Goal: Task Accomplishment & Management: Manage account settings

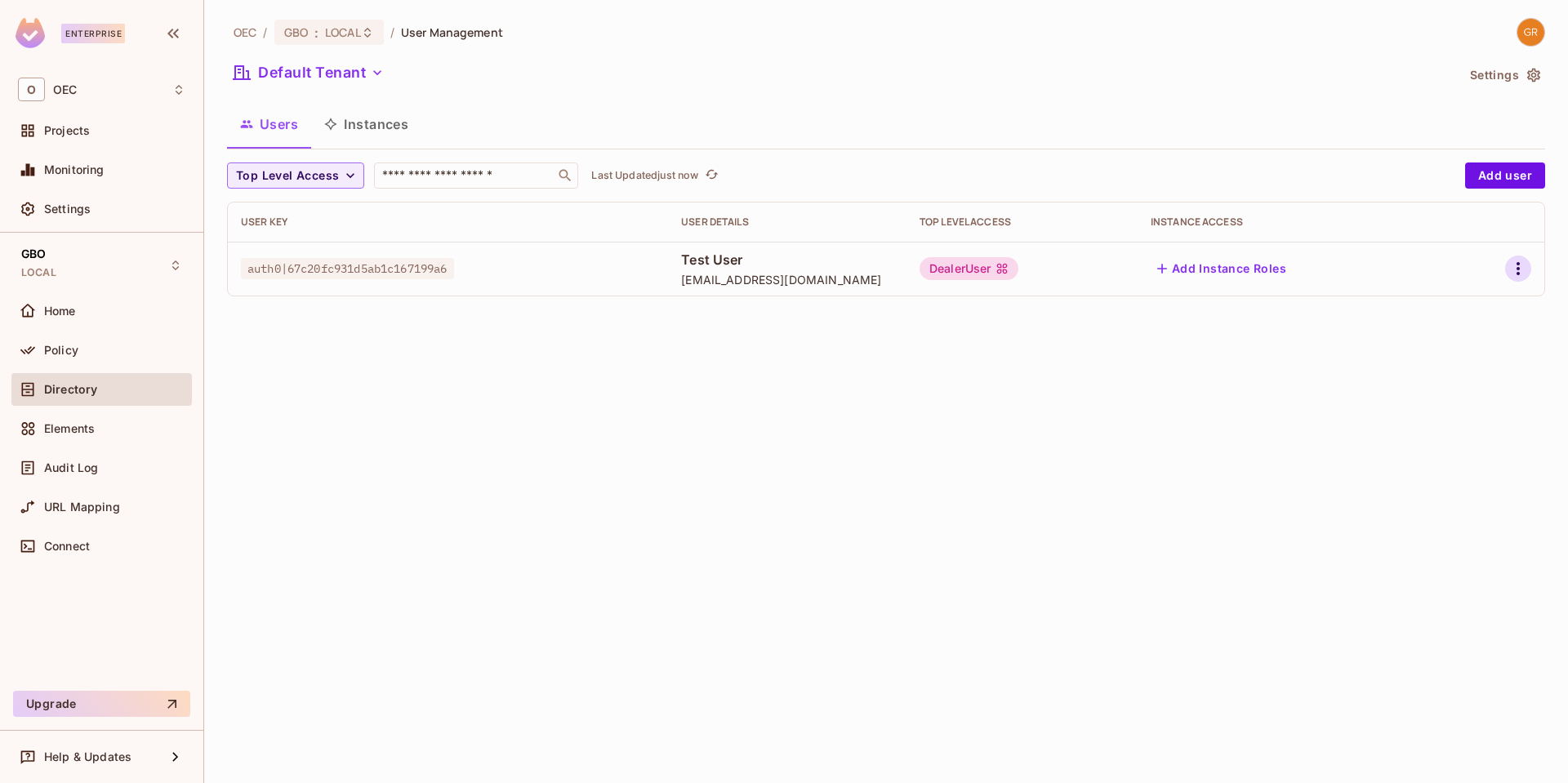
click at [1524, 267] on icon "button" at bounding box center [1518, 269] width 20 height 20
click at [1443, 312] on span "Edit" at bounding box center [1432, 307] width 32 height 26
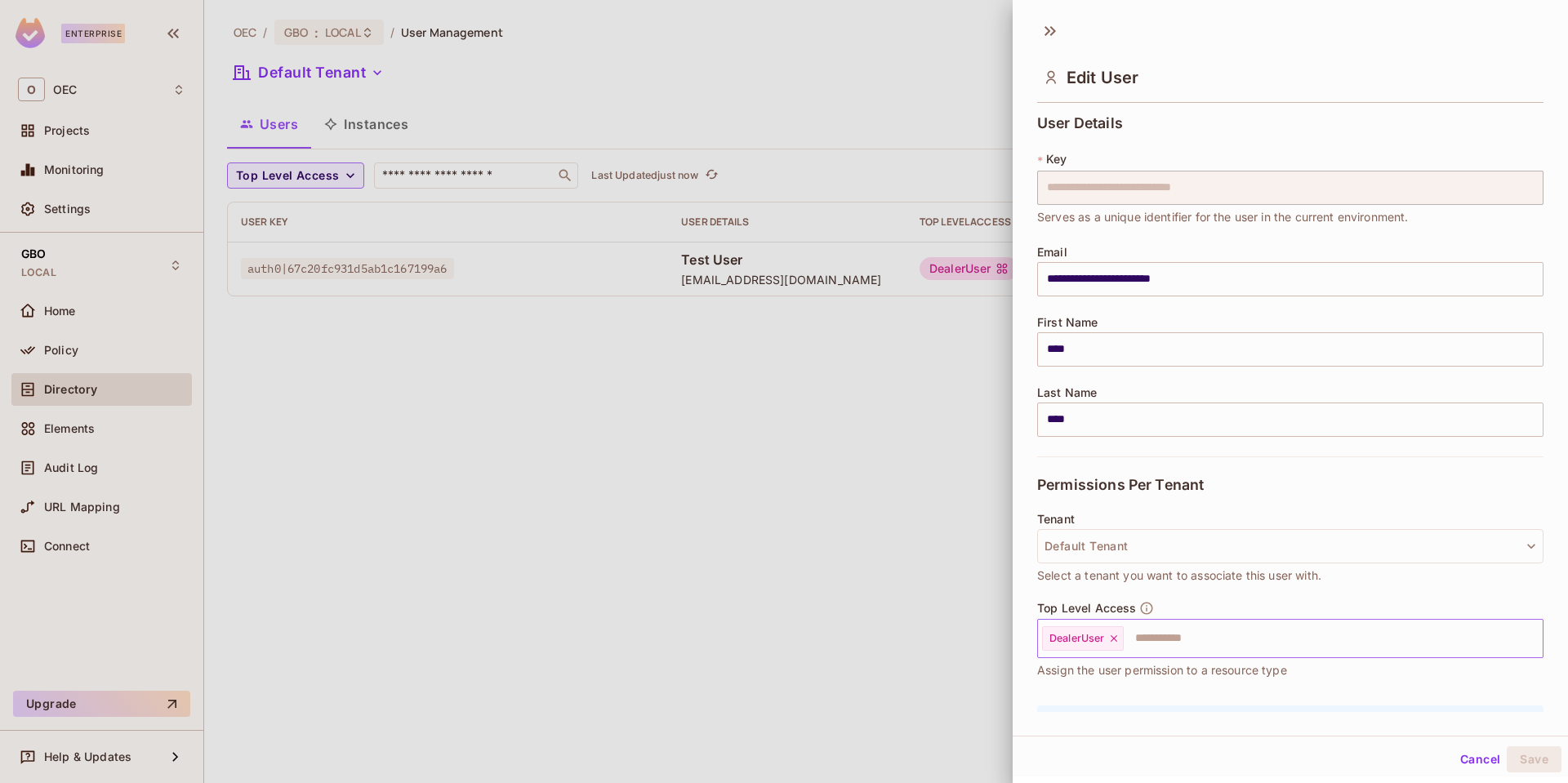
click at [1191, 647] on input "text" at bounding box center [1318, 639] width 386 height 33
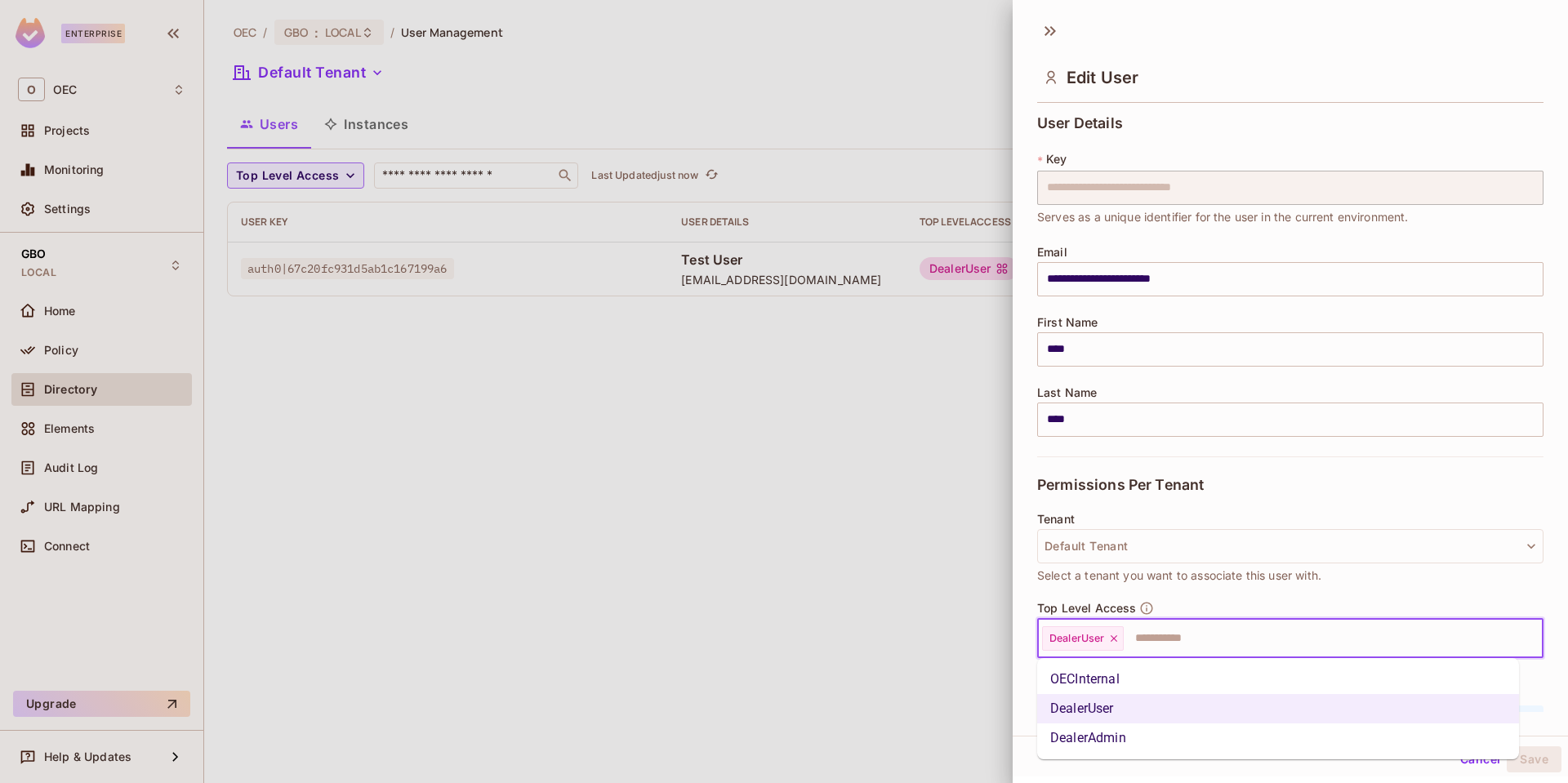
click at [1110, 674] on li "OECInternal" at bounding box center [1278, 680] width 482 height 30
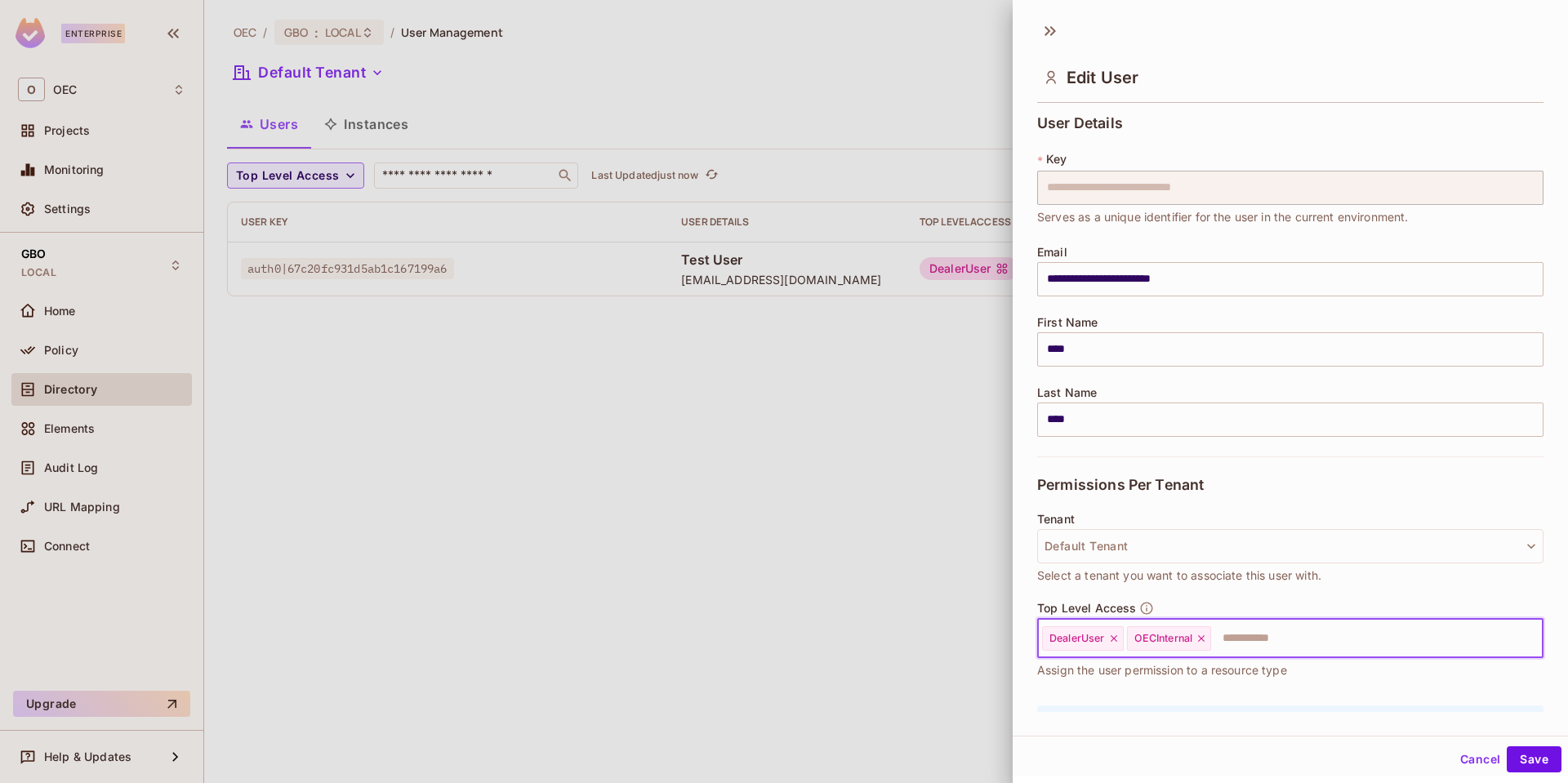
click at [1279, 623] on input "text" at bounding box center [1362, 639] width 299 height 33
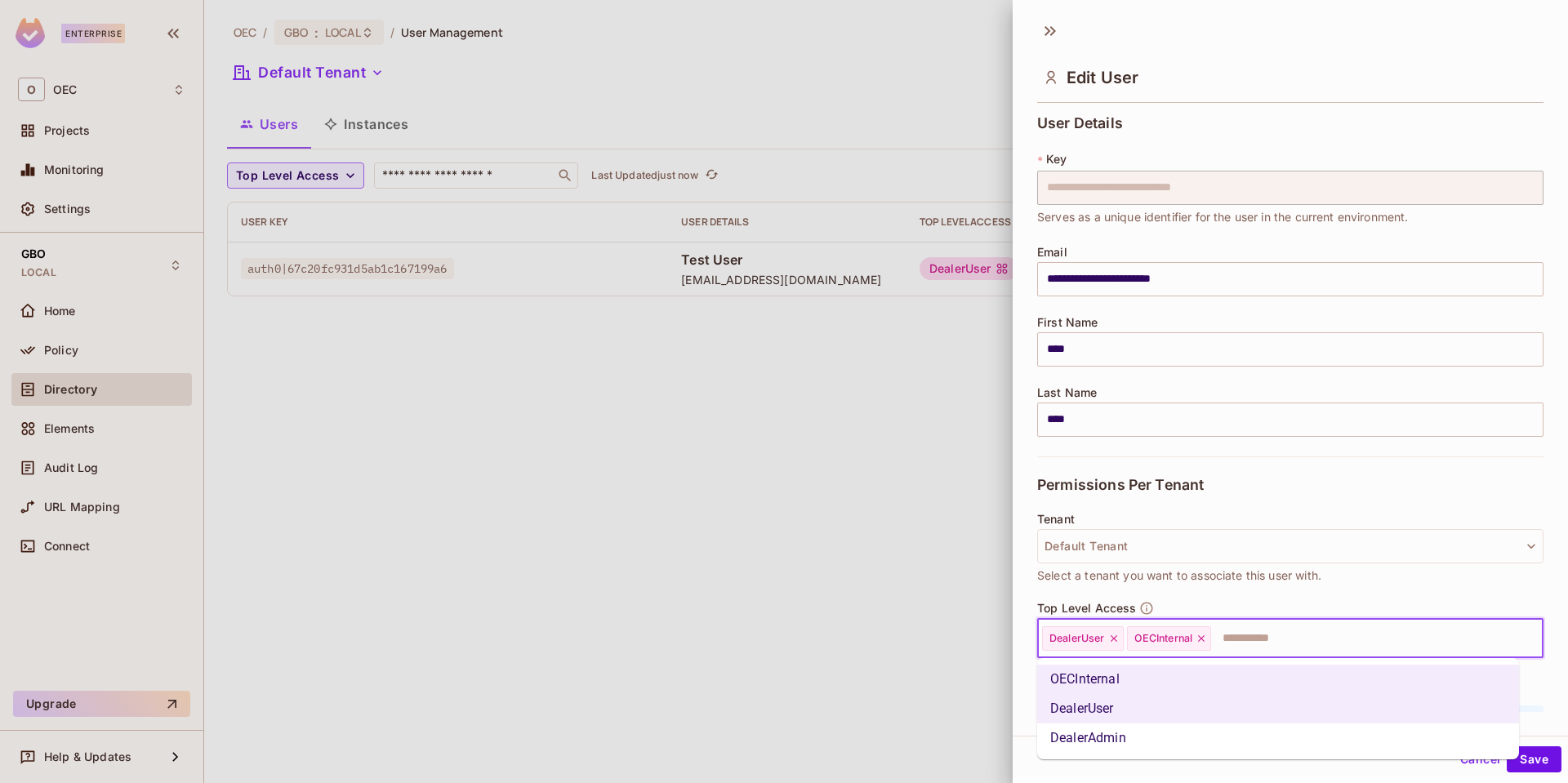
click at [1182, 736] on li "DealerAdmin" at bounding box center [1278, 738] width 482 height 30
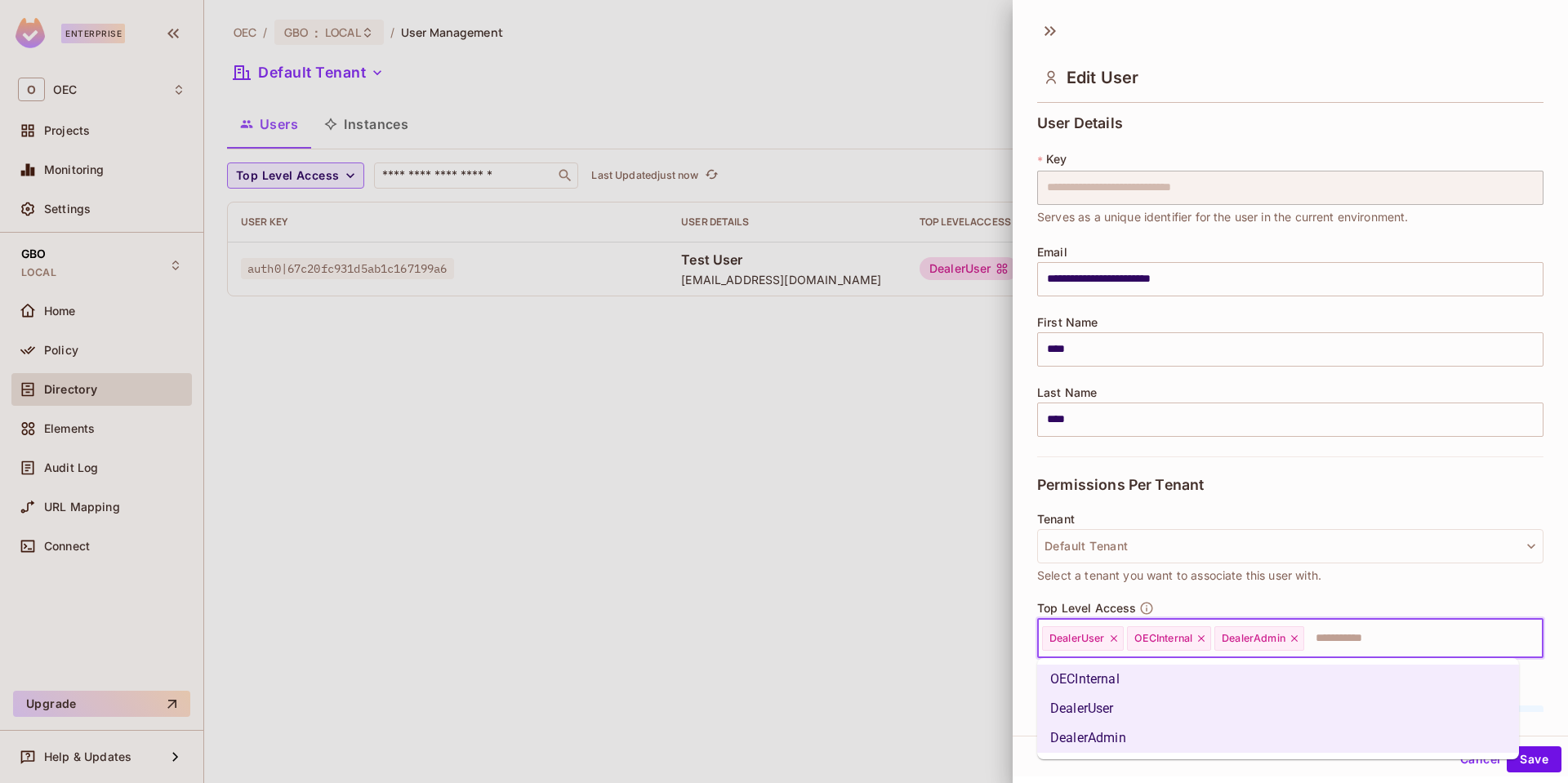
click at [1355, 623] on input "text" at bounding box center [1408, 639] width 206 height 33
click at [1178, 708] on li "DealerUser" at bounding box center [1278, 709] width 482 height 30
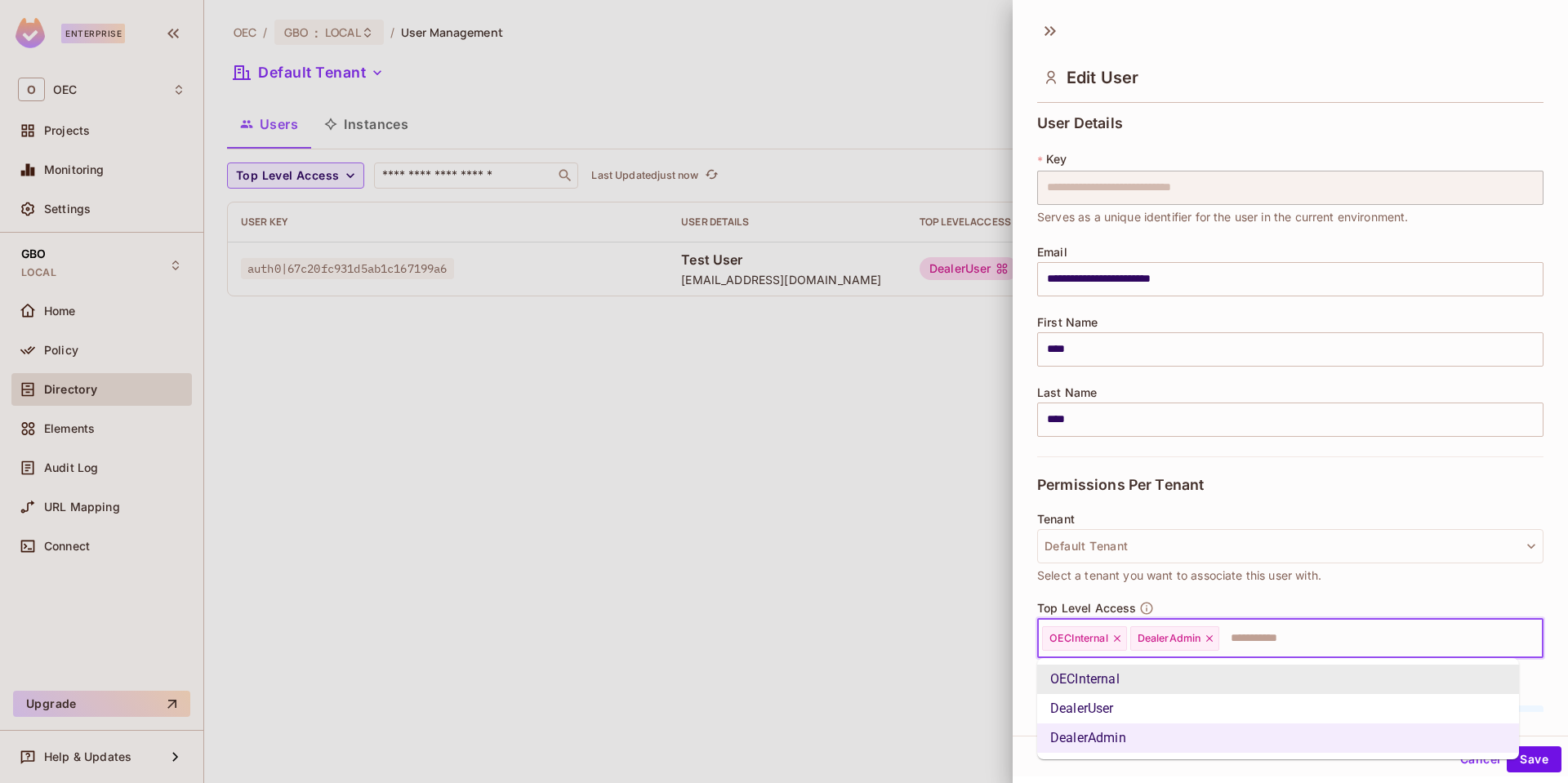
click at [1258, 632] on input "text" at bounding box center [1366, 639] width 291 height 33
click at [1153, 707] on li "DealerUser" at bounding box center [1278, 709] width 482 height 30
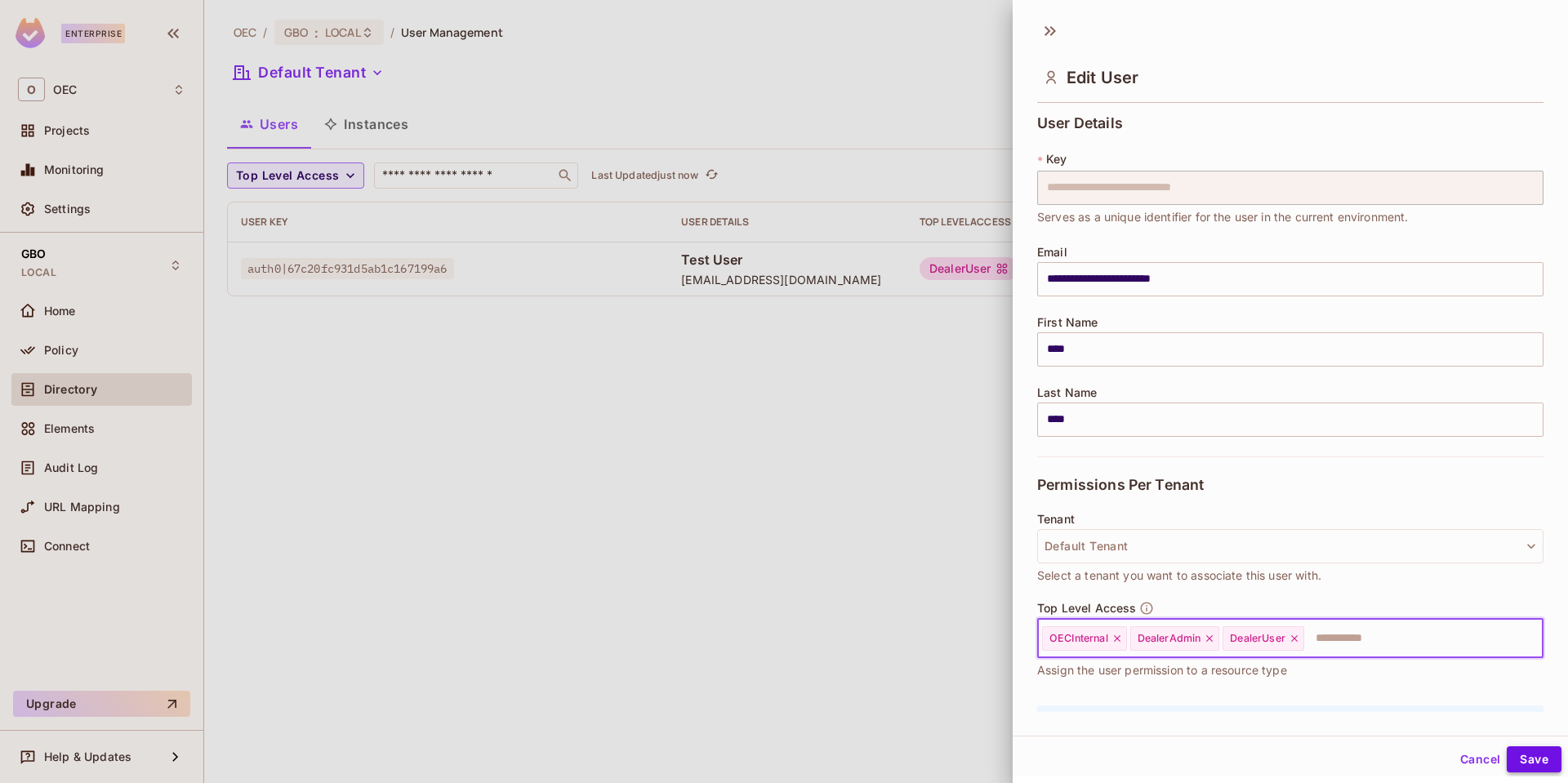
click at [1520, 763] on button "Save" at bounding box center [1534, 760] width 55 height 26
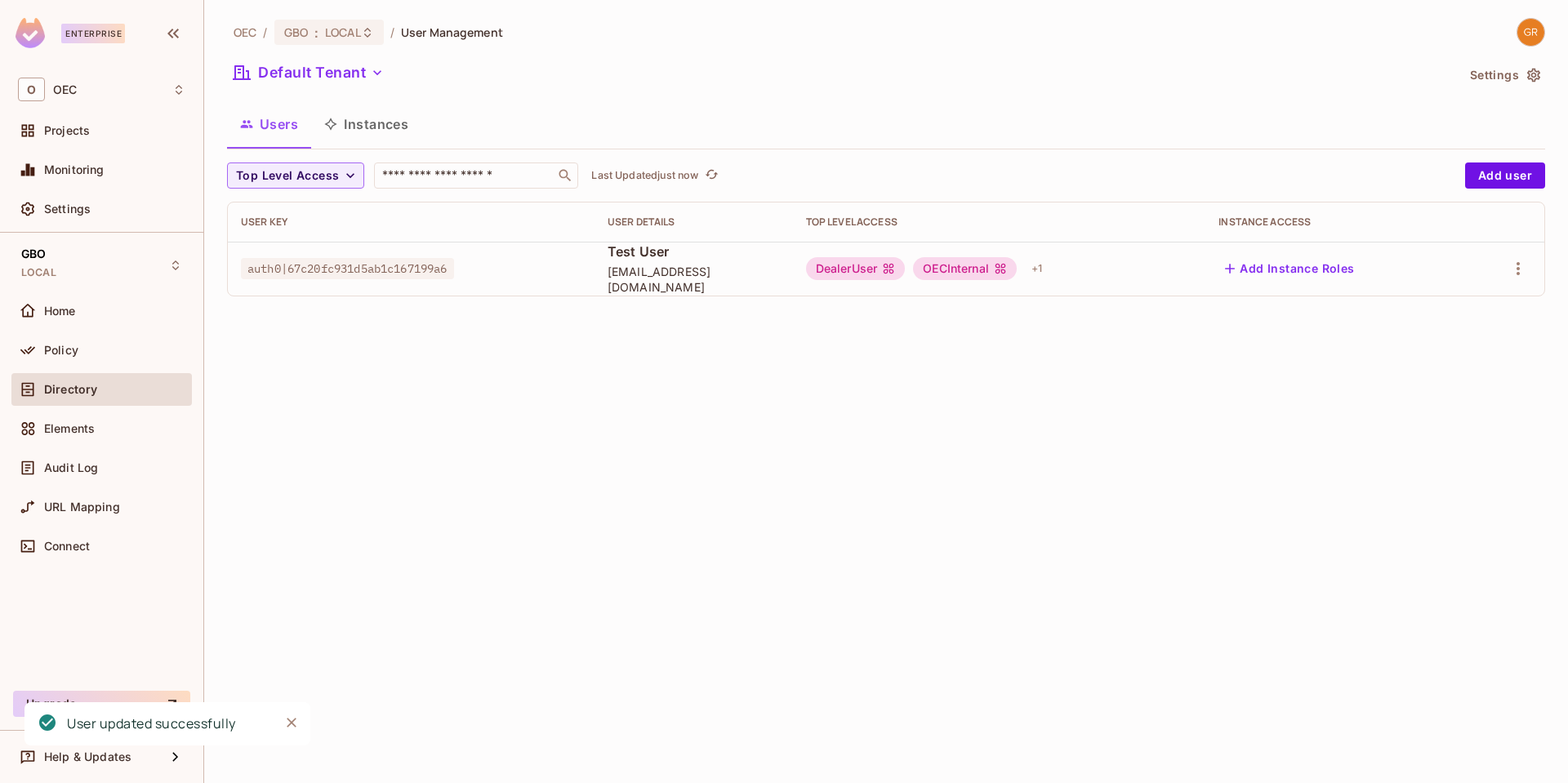
click at [717, 481] on div "OEC / GBO : LOCAL / User Management Default Tenant Settings Users Instances Top…" at bounding box center [886, 391] width 1364 height 783
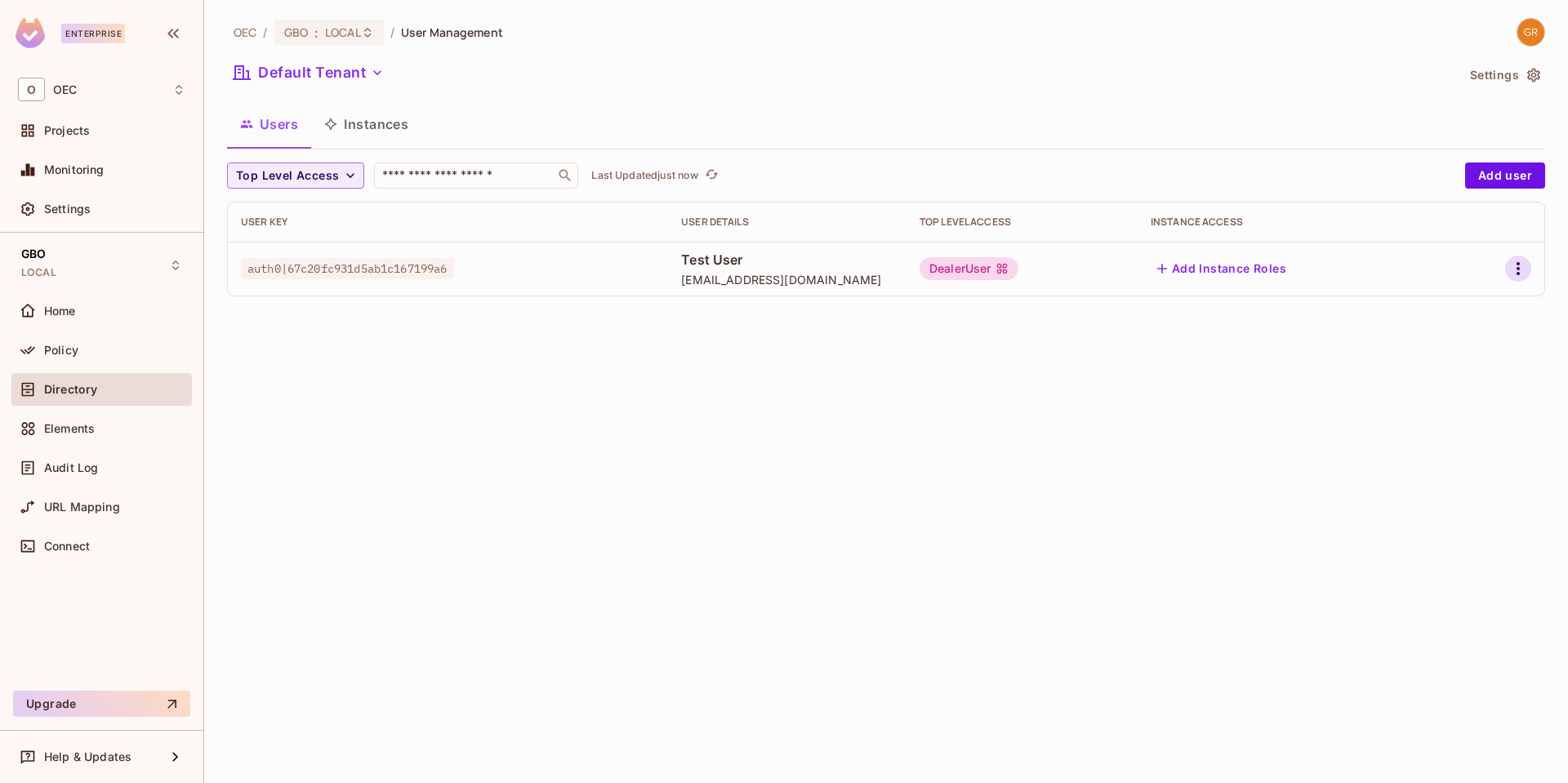
click at [1523, 273] on icon "button" at bounding box center [1518, 269] width 20 height 20
click at [1437, 311] on div "Edit" at bounding box center [1432, 306] width 22 height 17
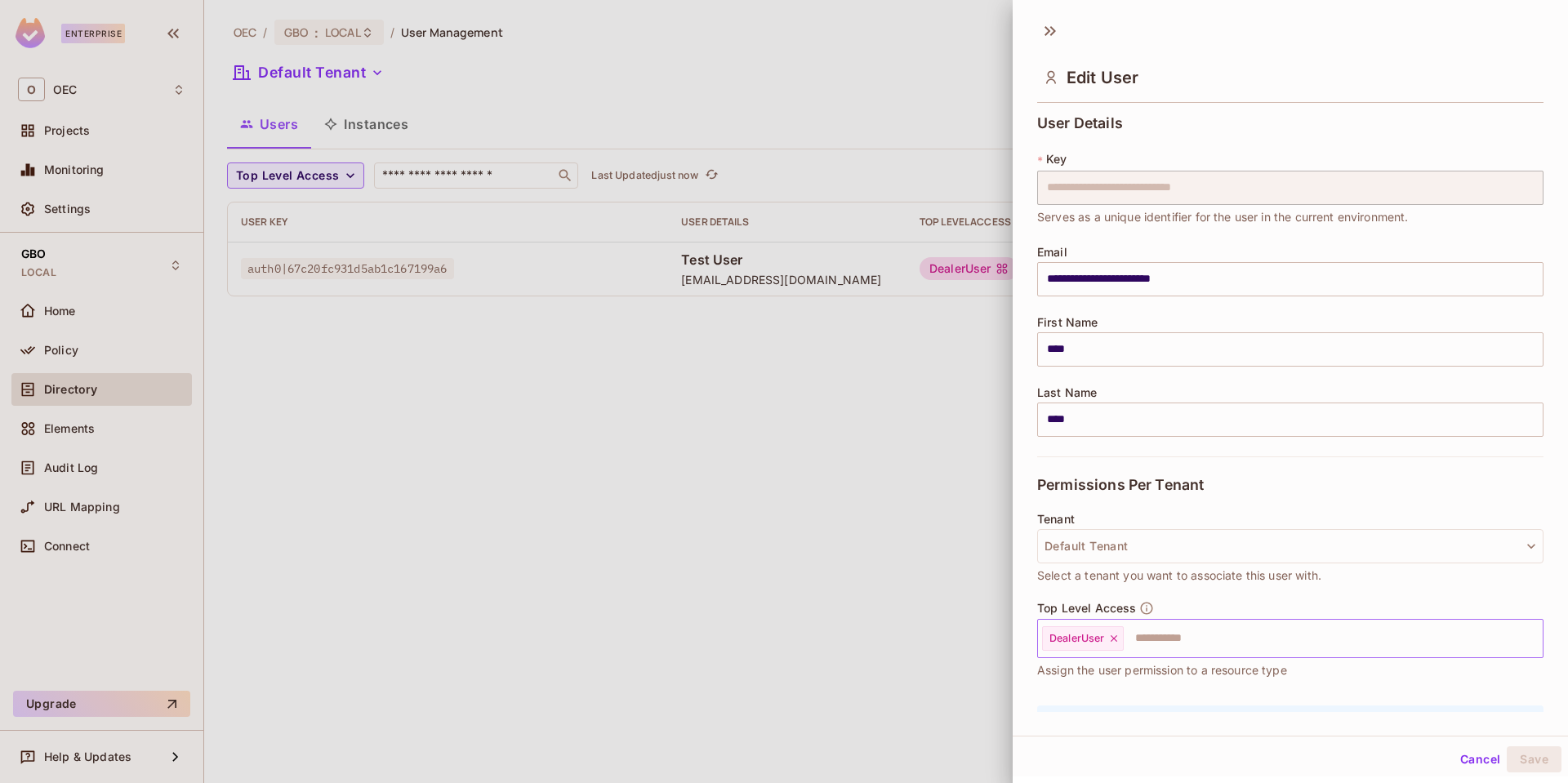
click at [1235, 652] on input "text" at bounding box center [1318, 639] width 386 height 33
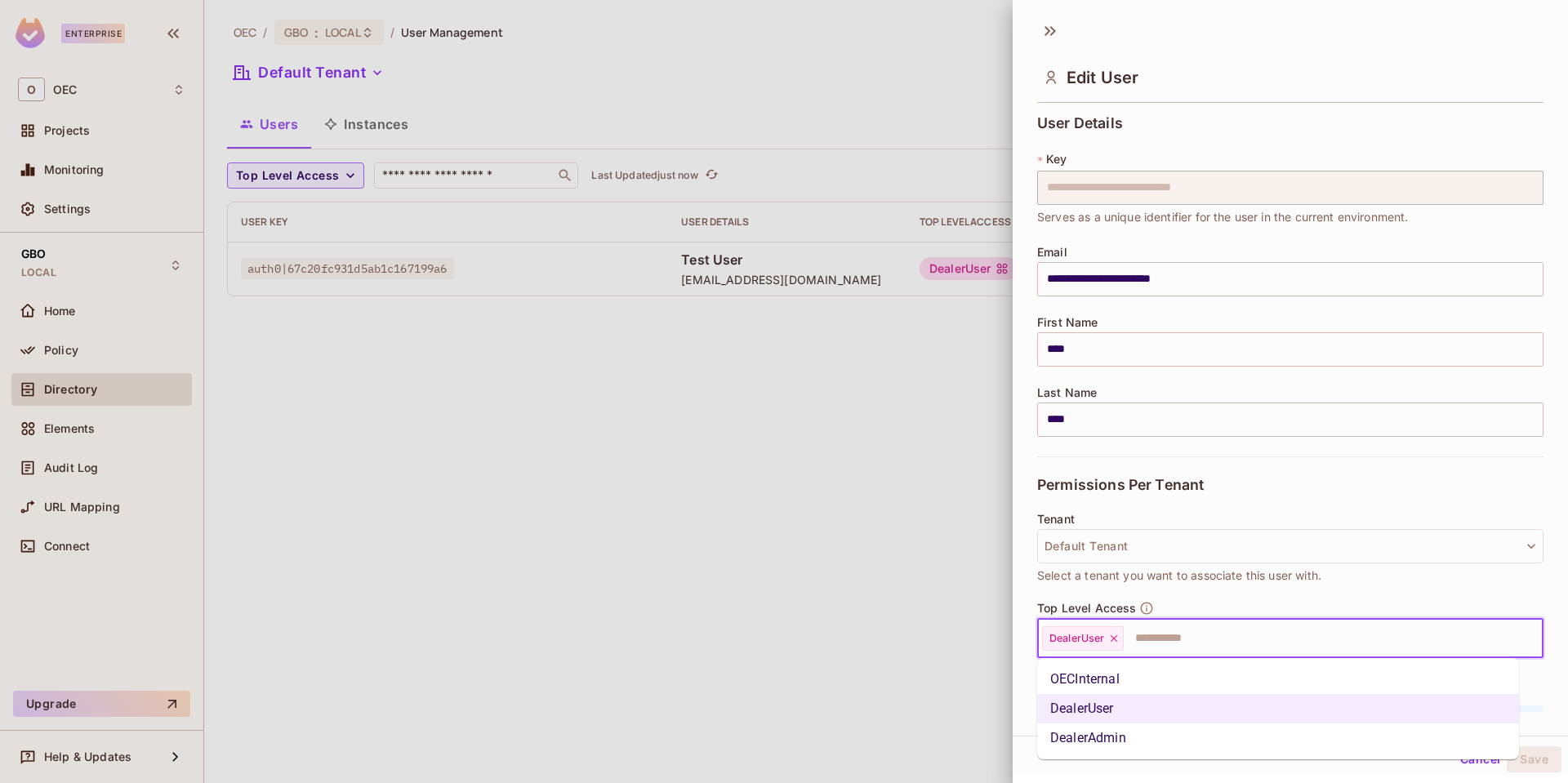
click at [1102, 733] on li "DealerAdmin" at bounding box center [1278, 738] width 482 height 30
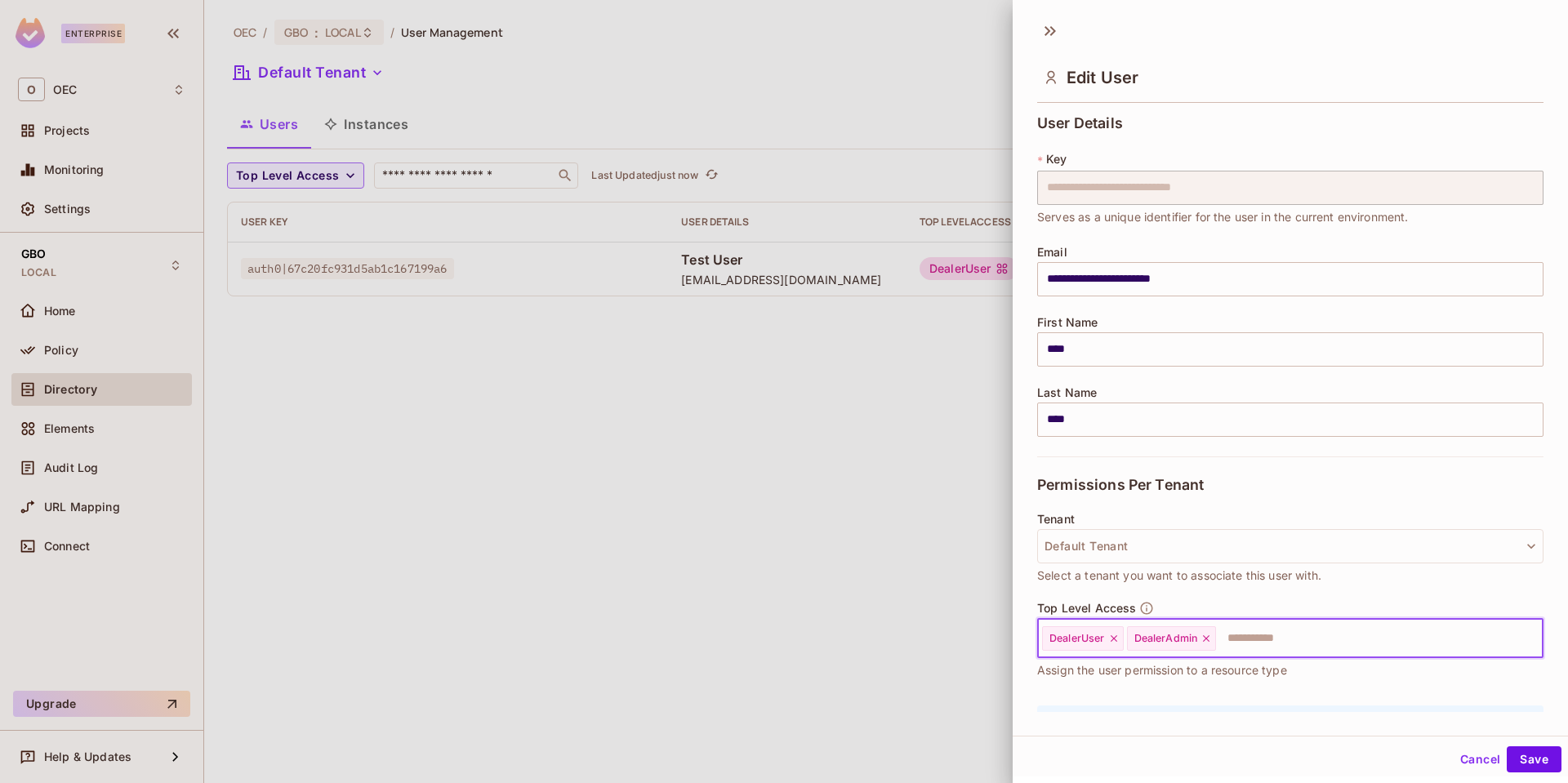
click at [1116, 633] on icon at bounding box center [1114, 638] width 12 height 12
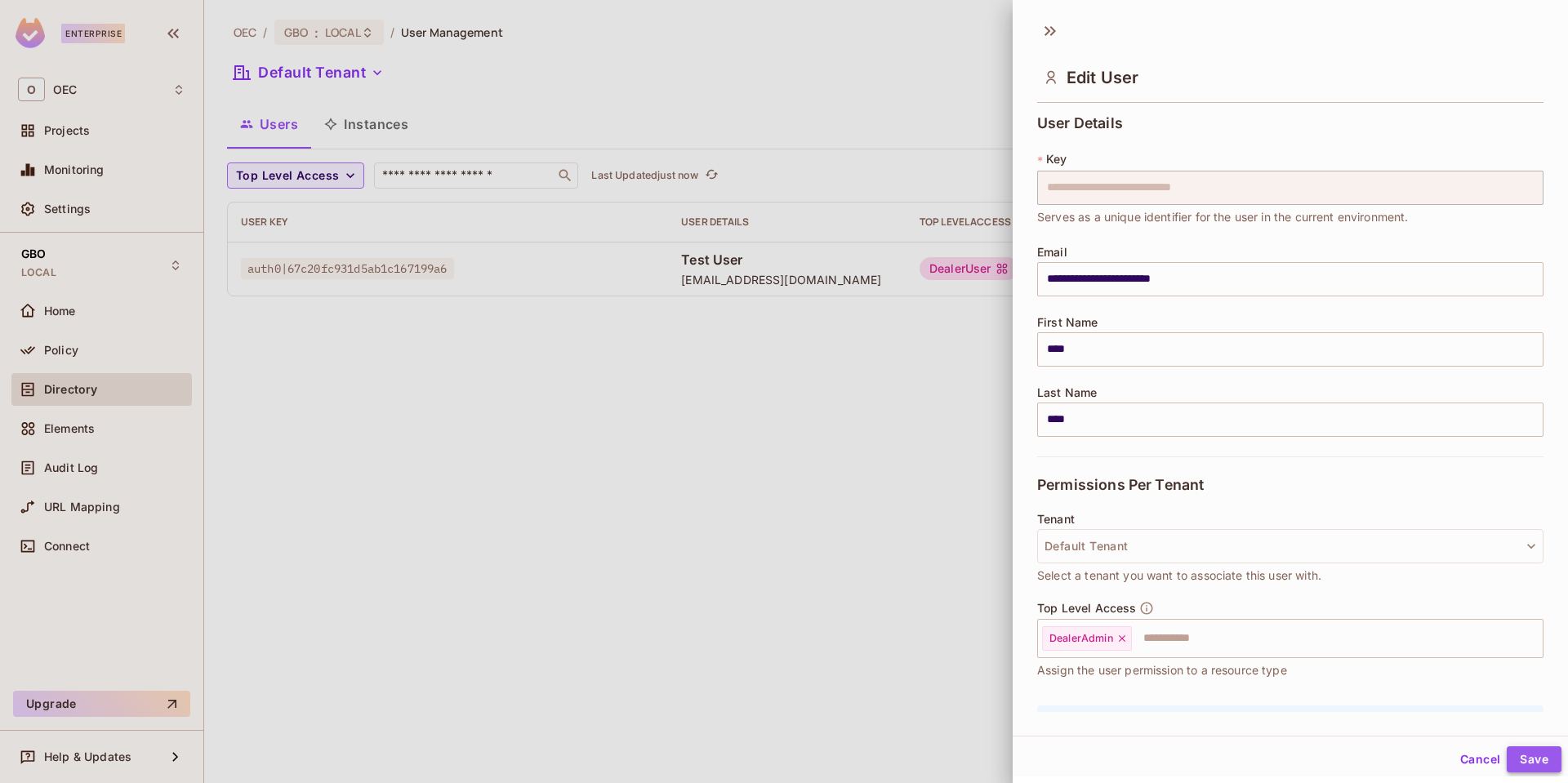
click at [1519, 757] on button "Save" at bounding box center [1534, 760] width 55 height 26
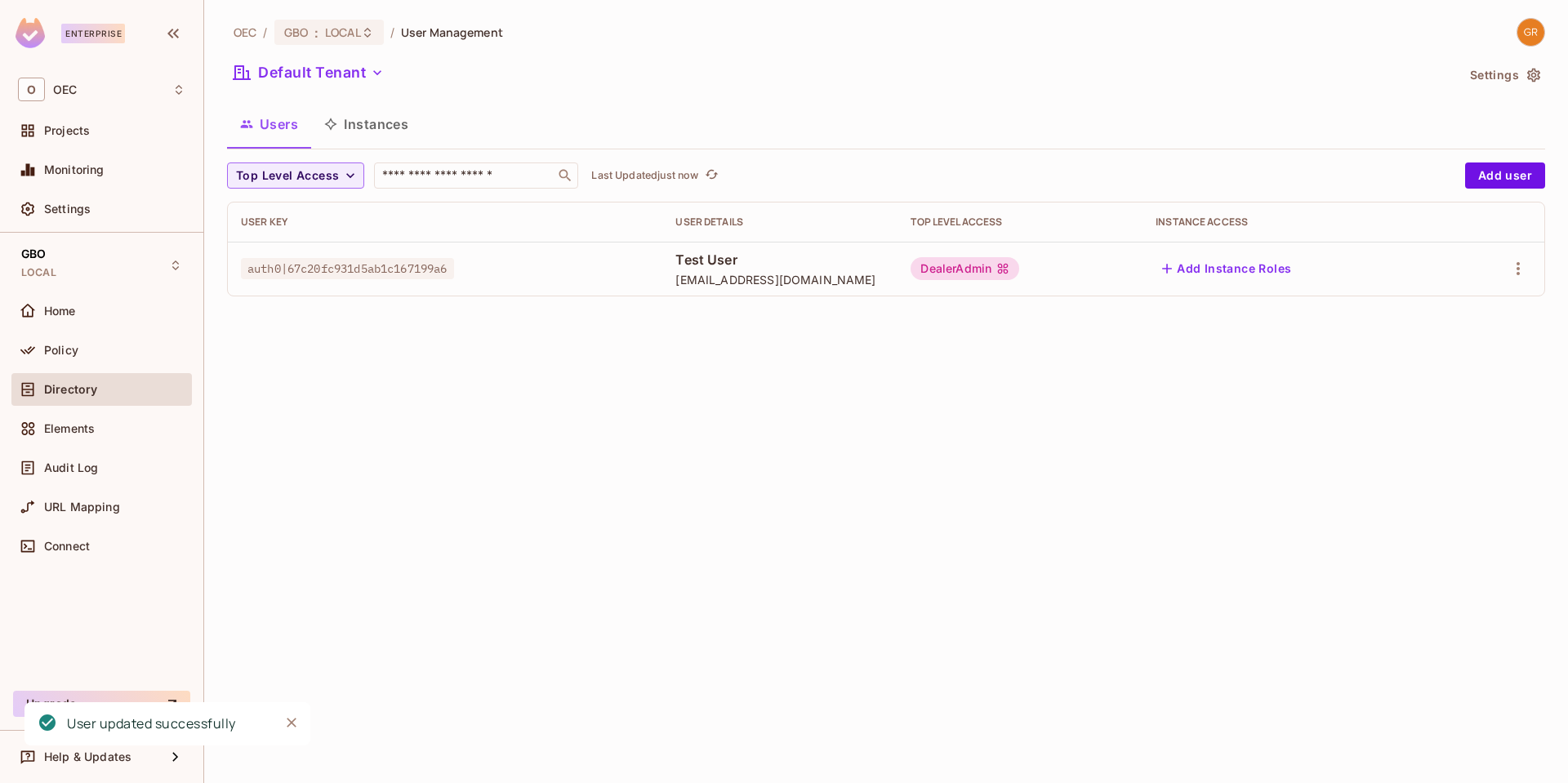
click at [657, 417] on div "OEC / GBO : LOCAL / User Management Default Tenant Settings Users Instances Top…" at bounding box center [886, 391] width 1364 height 783
click at [1529, 271] on button "button" at bounding box center [1518, 269] width 26 height 26
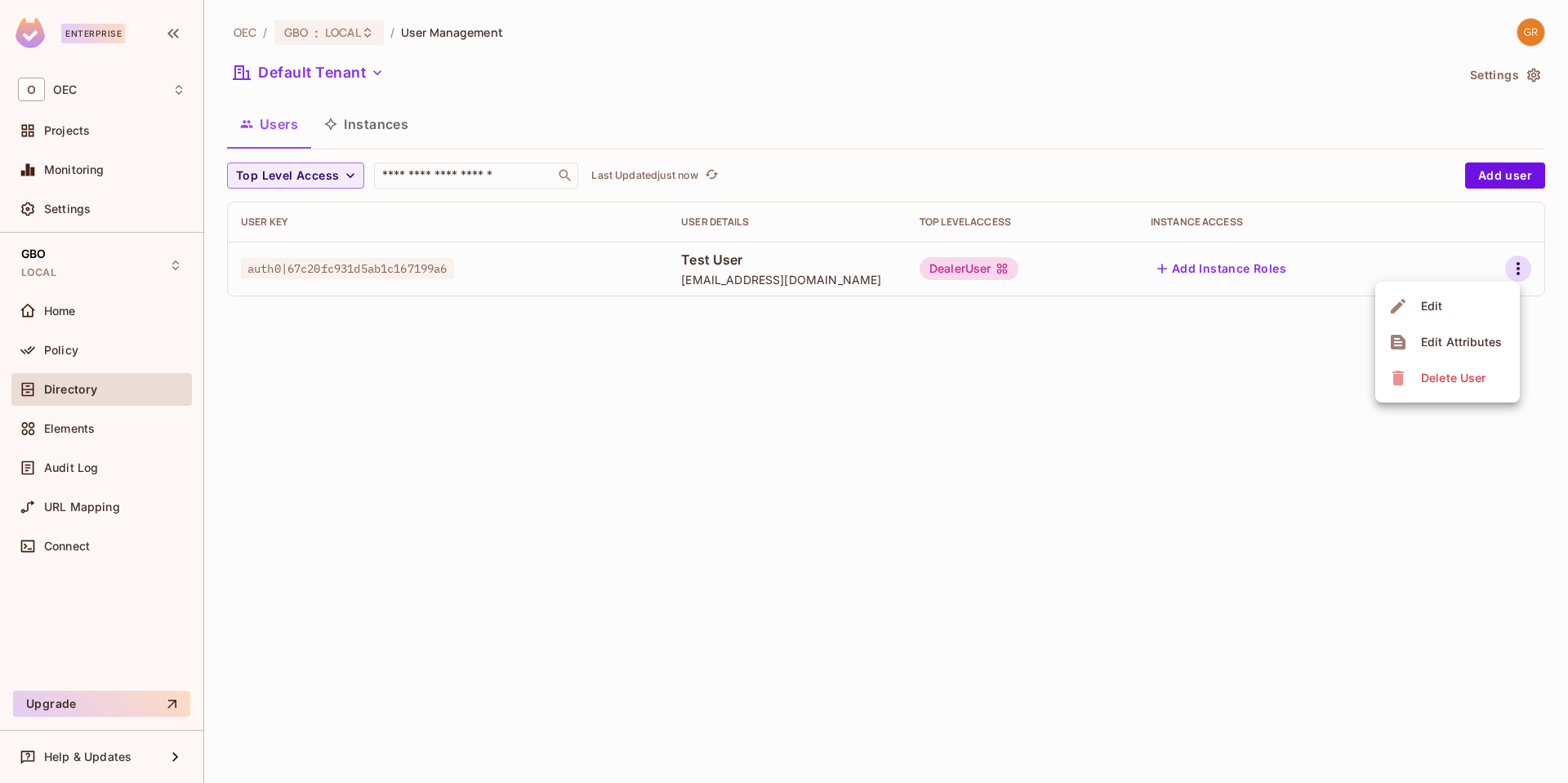
click at [1435, 317] on span "Edit" at bounding box center [1432, 307] width 32 height 26
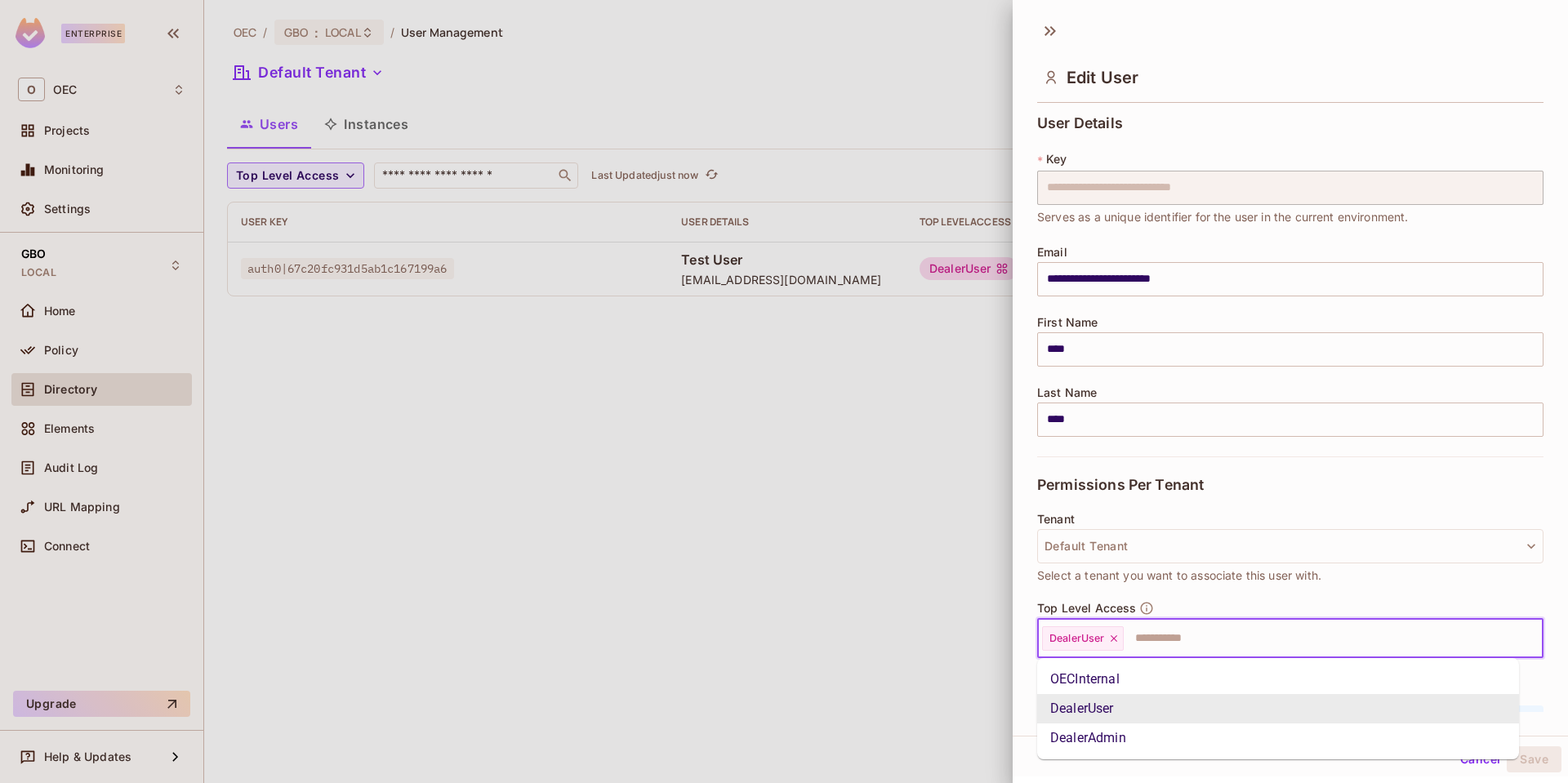
click at [1182, 641] on input "text" at bounding box center [1318, 639] width 386 height 33
click at [1097, 735] on li "DealerAdmin" at bounding box center [1278, 738] width 482 height 30
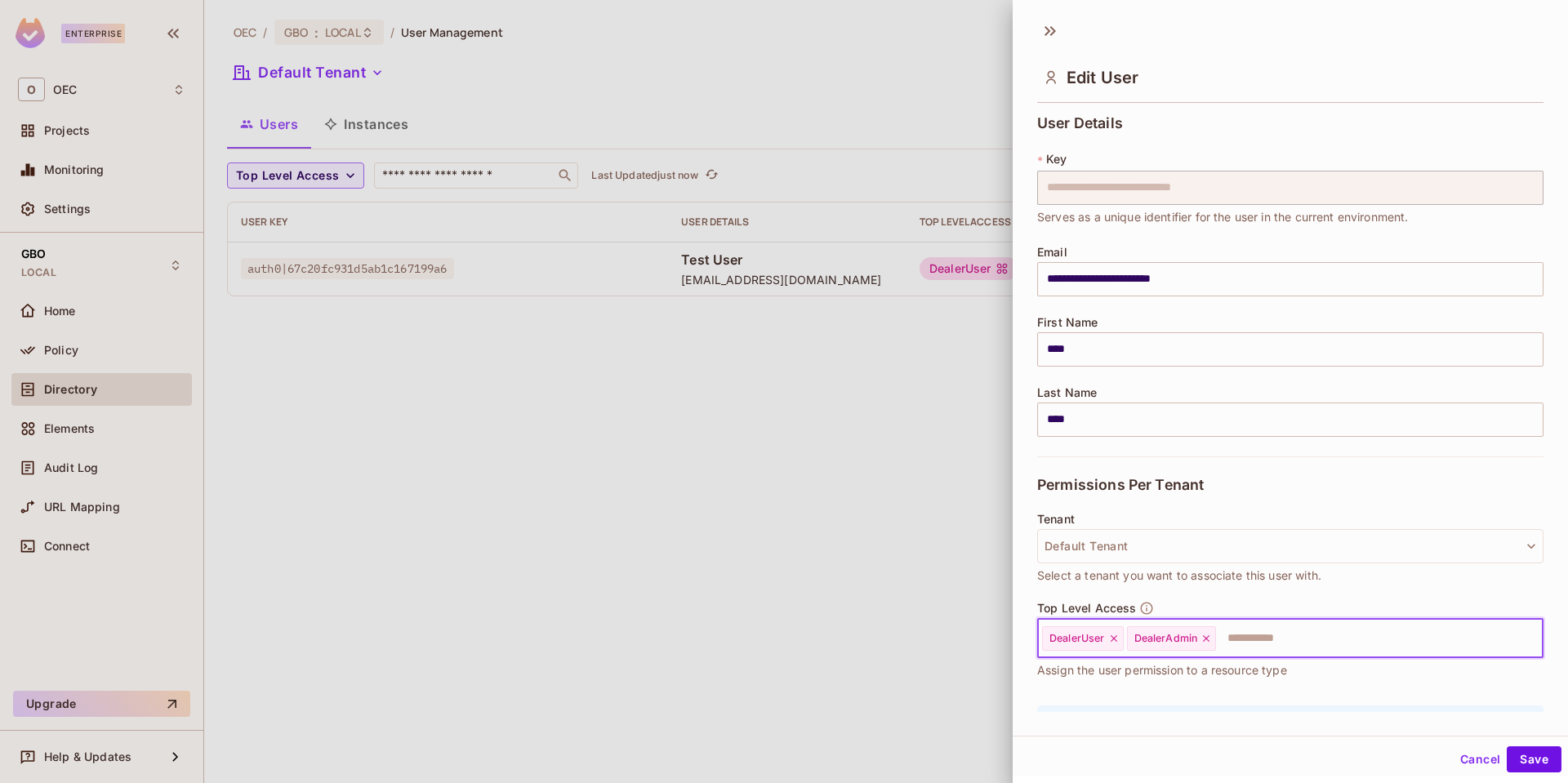
click at [1113, 638] on icon at bounding box center [1114, 638] width 12 height 12
click at [1524, 761] on button "Save" at bounding box center [1534, 760] width 55 height 26
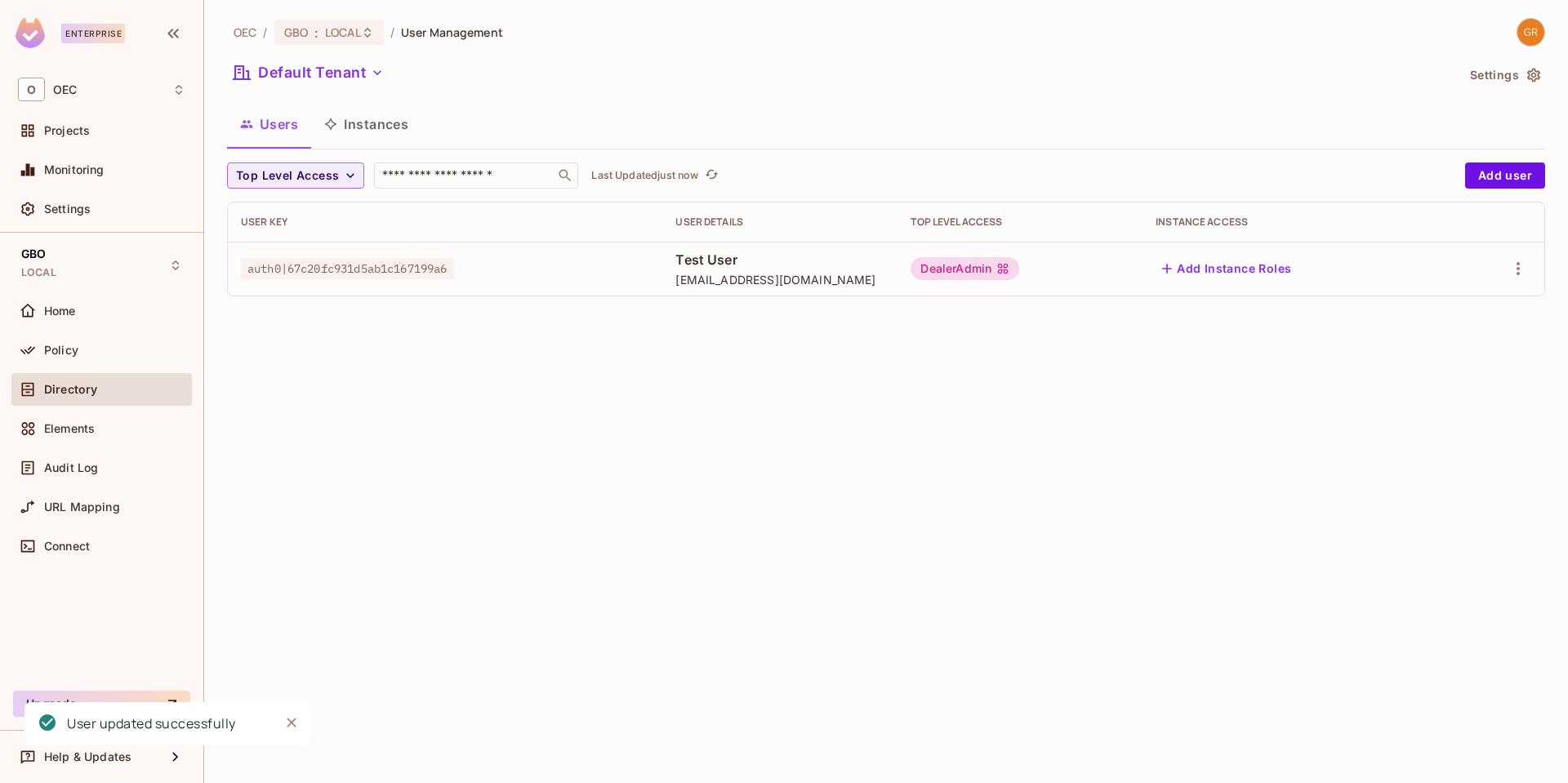
click at [830, 424] on div "OEC / GBO : LOCAL / User Management Default Tenant Settings Users Instances Top…" at bounding box center [886, 391] width 1364 height 783
click at [1521, 269] on icon "button" at bounding box center [1518, 269] width 20 height 20
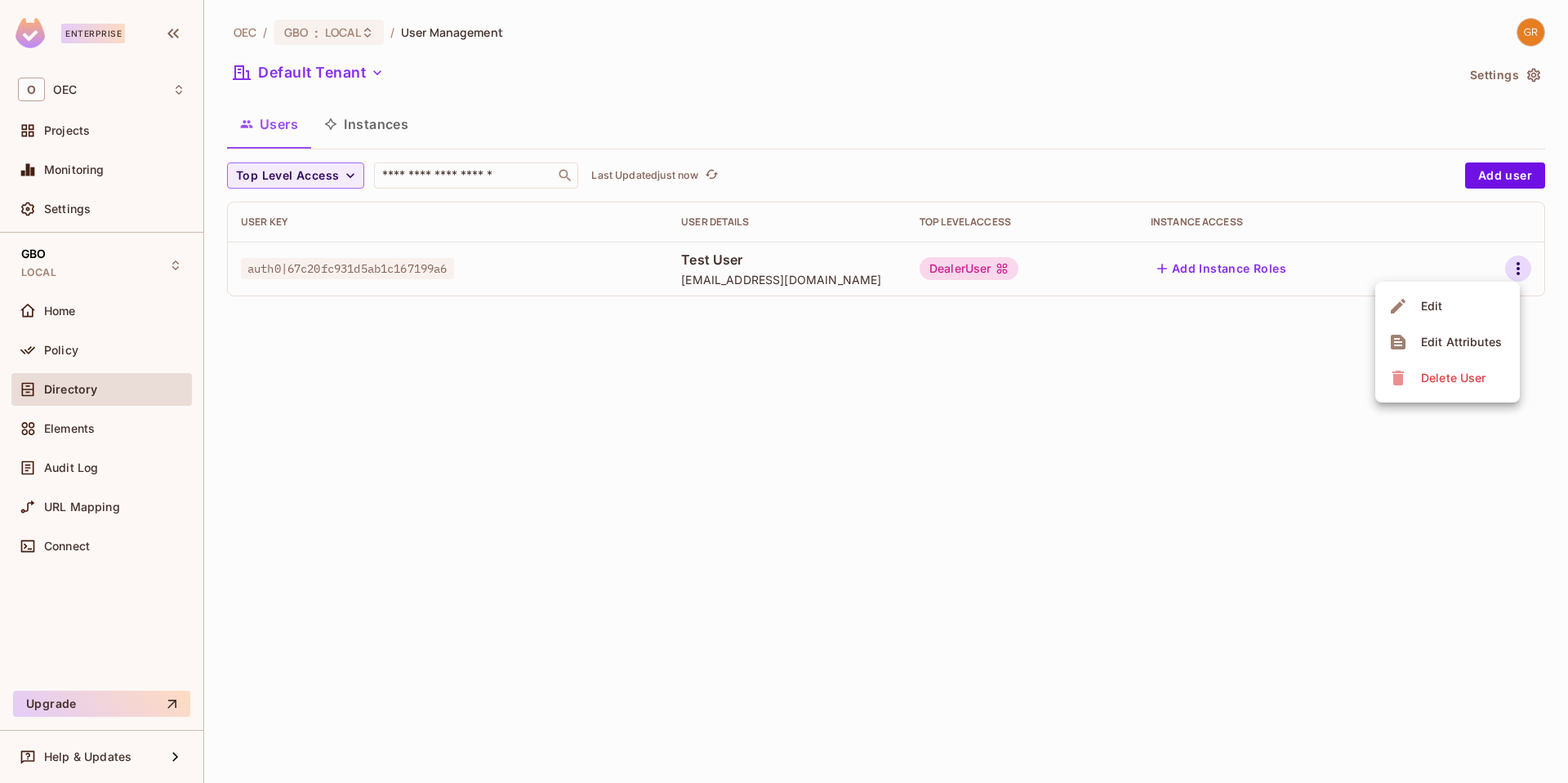
click at [1413, 284] on ul "Edit Edit Attributes Delete User" at bounding box center [1447, 342] width 145 height 121
click at [1429, 316] on span "Edit" at bounding box center [1432, 307] width 32 height 26
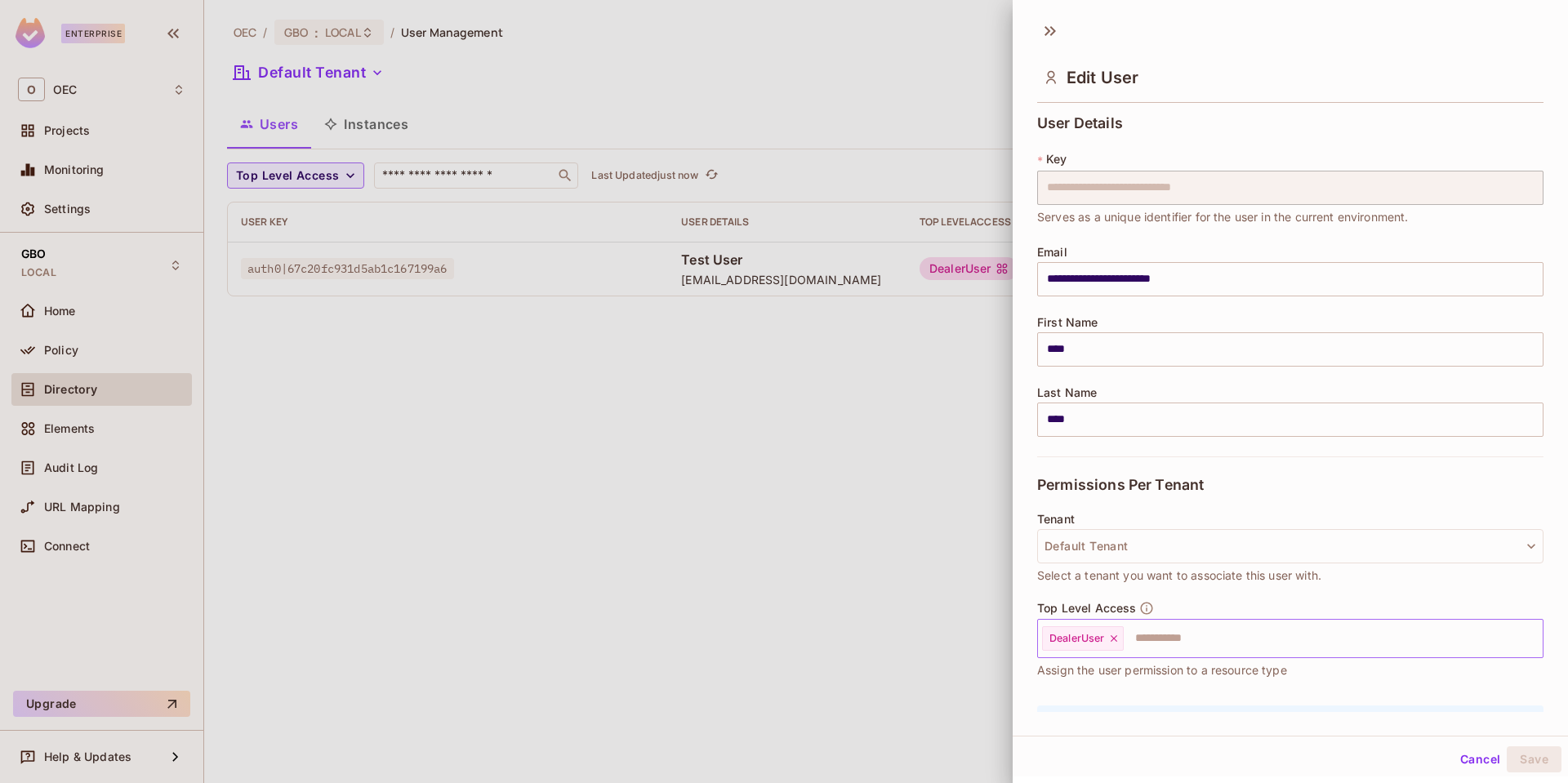
click at [1282, 625] on input "text" at bounding box center [1318, 639] width 386 height 33
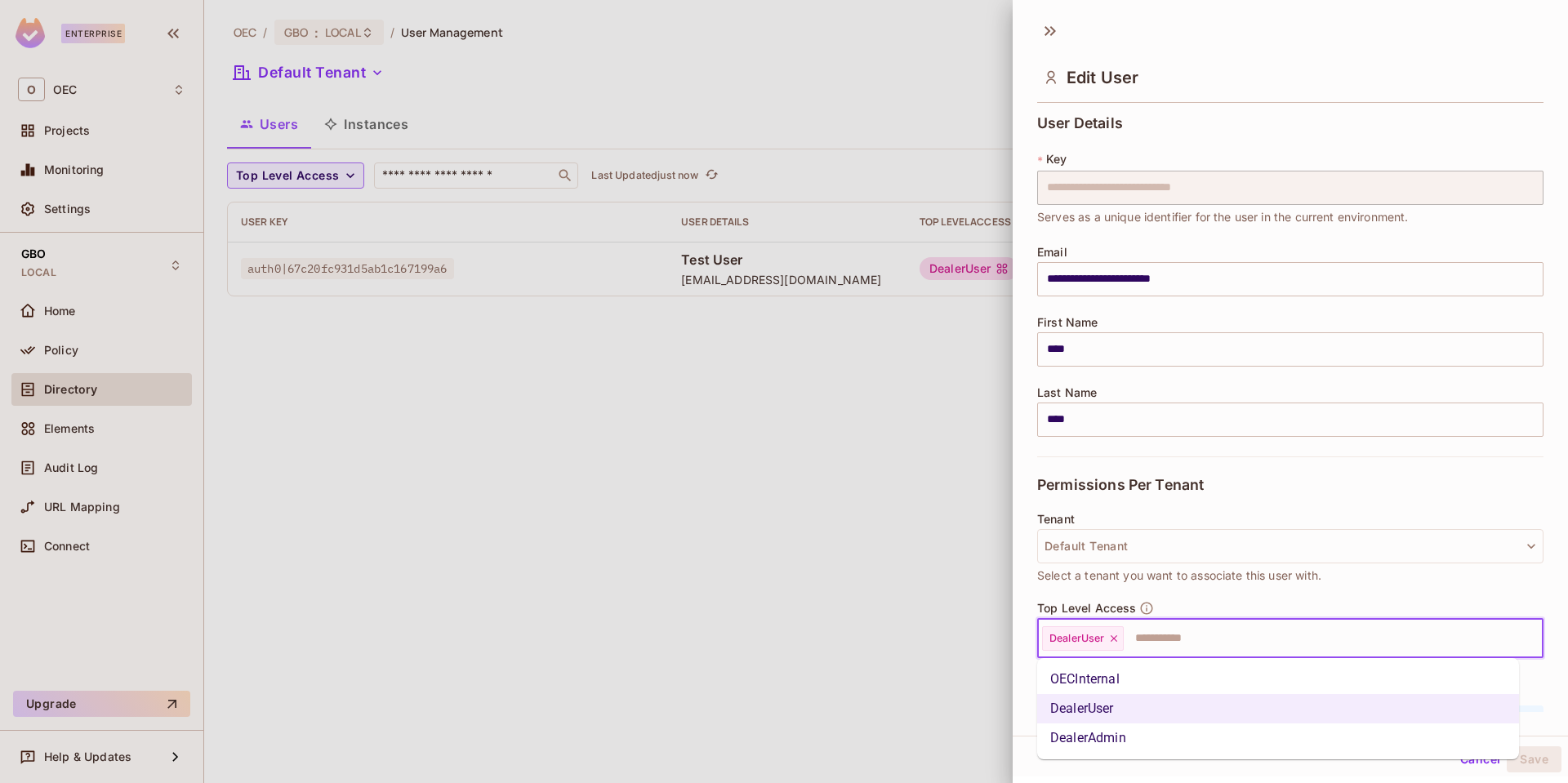
click at [1125, 733] on li "DealerAdmin" at bounding box center [1278, 738] width 482 height 30
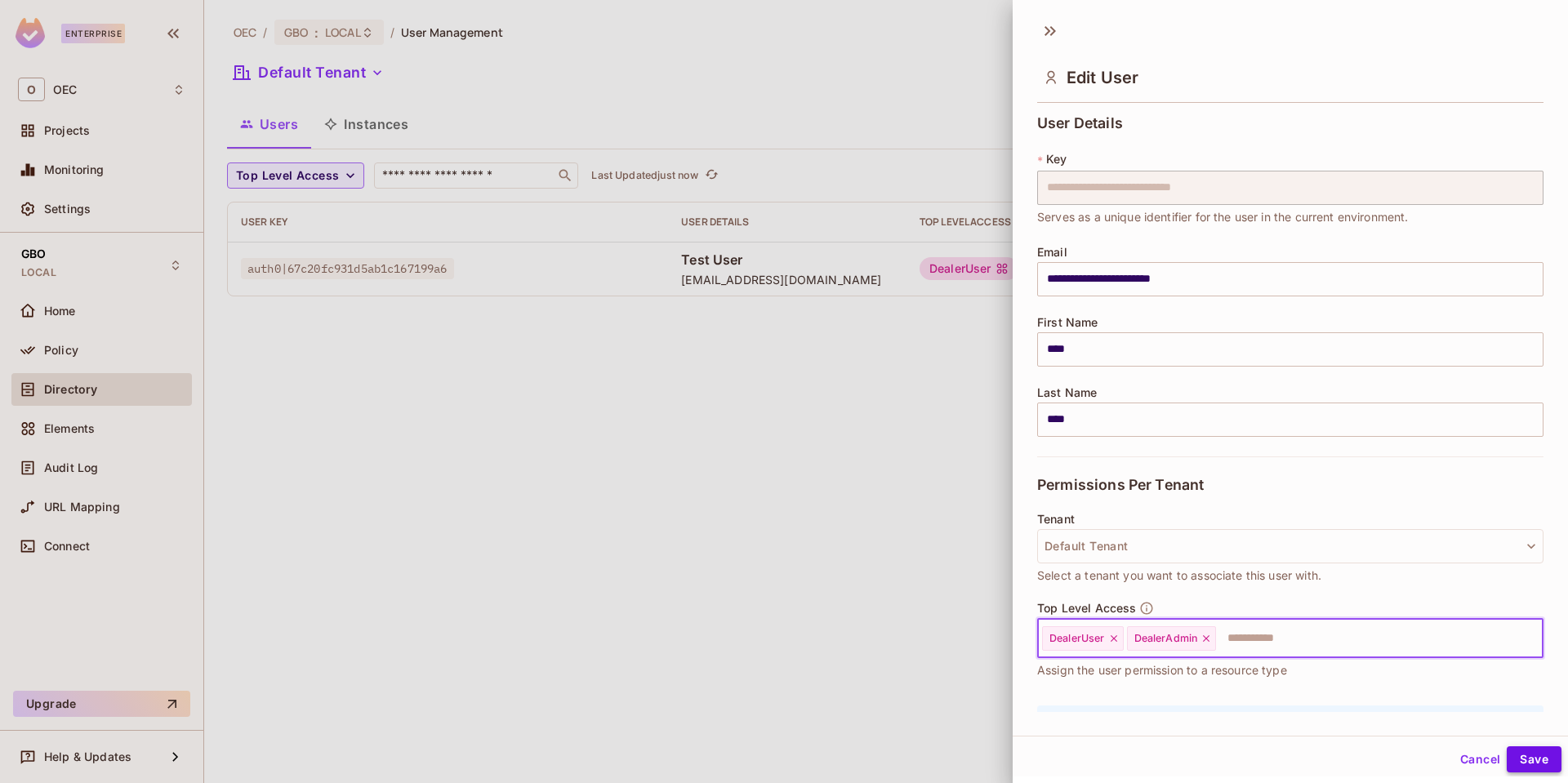
click at [1507, 752] on button "Save" at bounding box center [1534, 760] width 55 height 26
